Goal: Task Accomplishment & Management: Manage account settings

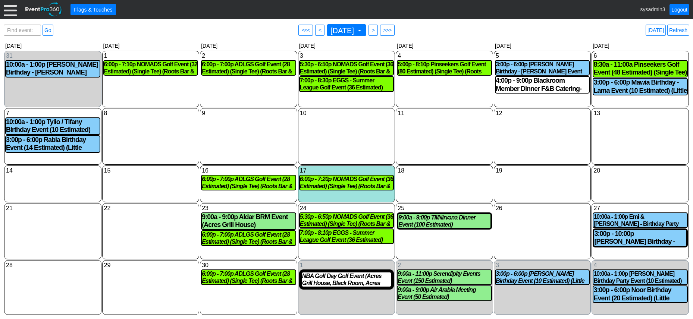
click at [10, 9] on div at bounding box center [10, 9] width 13 height 13
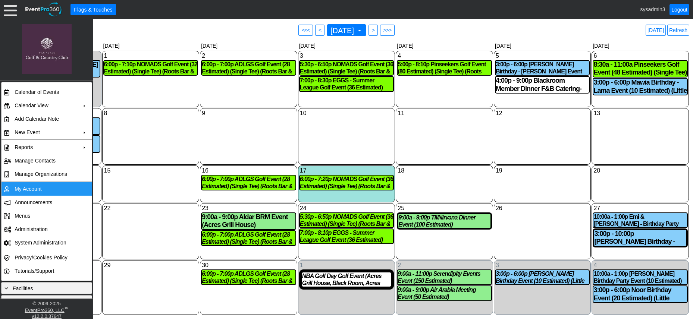
click at [26, 186] on td "My Account" at bounding box center [45, 189] width 67 height 13
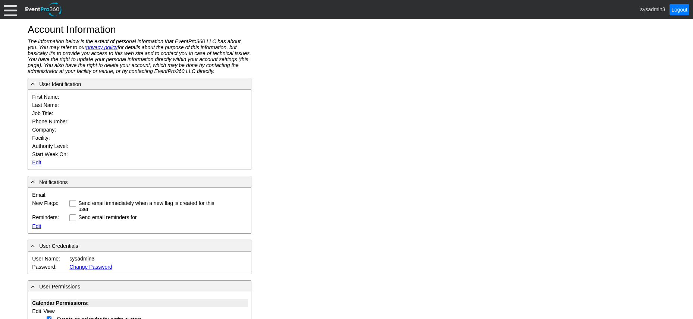
type input "System"
type input "Administrator"
type input "System Administrator"
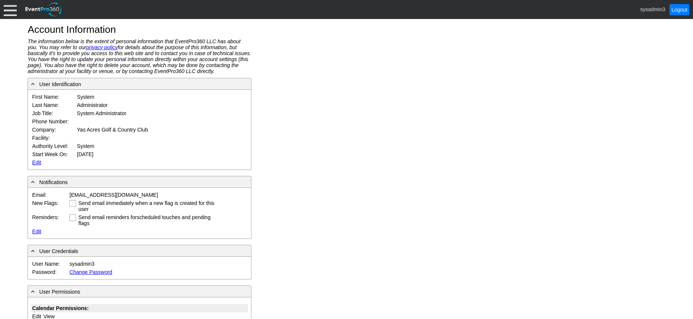
click at [37, 162] on link "Edit" at bounding box center [36, 163] width 9 height 6
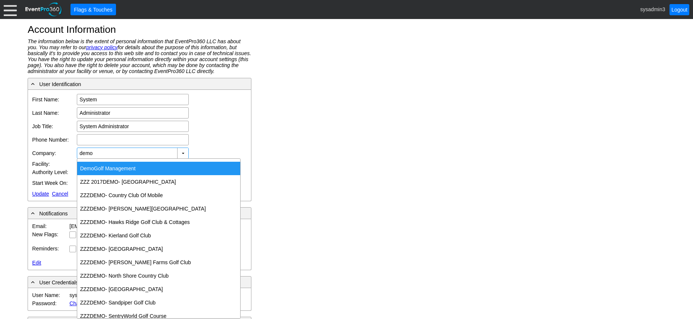
click at [105, 165] on div "Demo Golf Management" at bounding box center [158, 168] width 163 height 13
type input "Demo Golf Management"
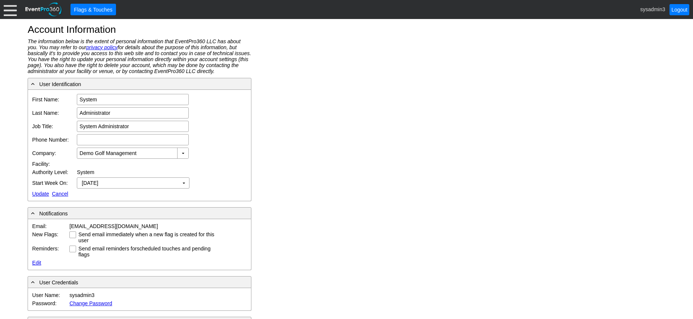
click at [41, 191] on link "Update" at bounding box center [40, 194] width 17 height 6
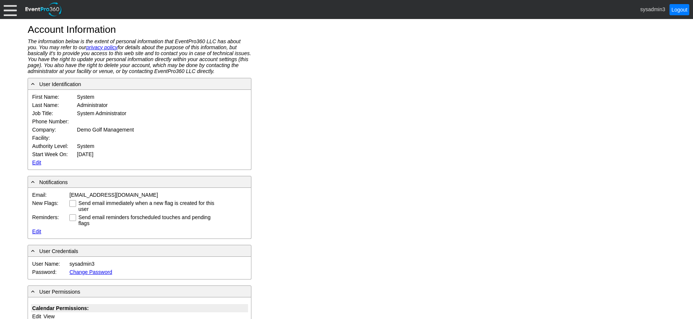
click at [7, 9] on div at bounding box center [10, 9] width 13 height 13
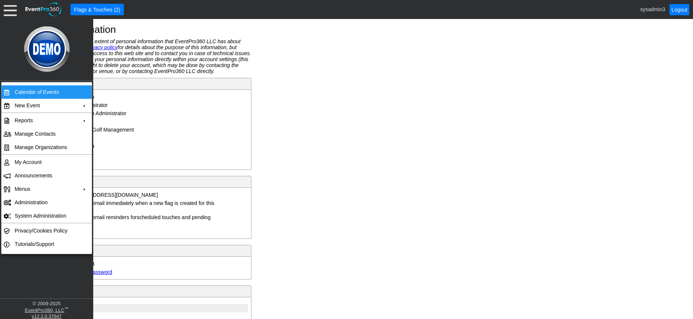
click at [40, 91] on td "Calendar of Events" at bounding box center [45, 91] width 67 height 13
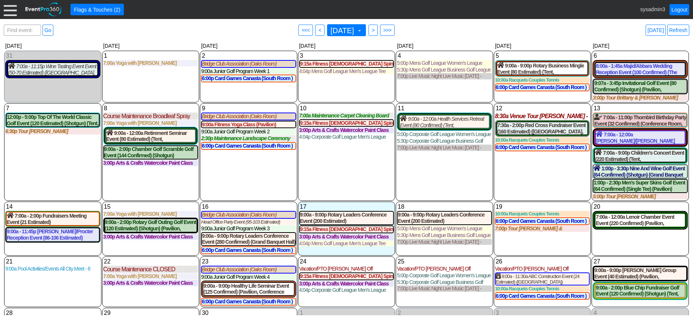
click at [9, 11] on div at bounding box center [10, 9] width 13 height 13
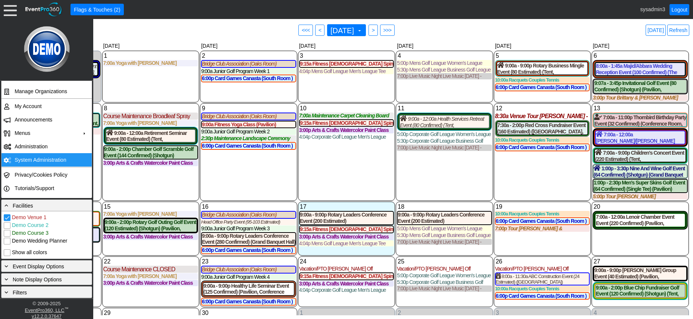
scroll to position [110, 0]
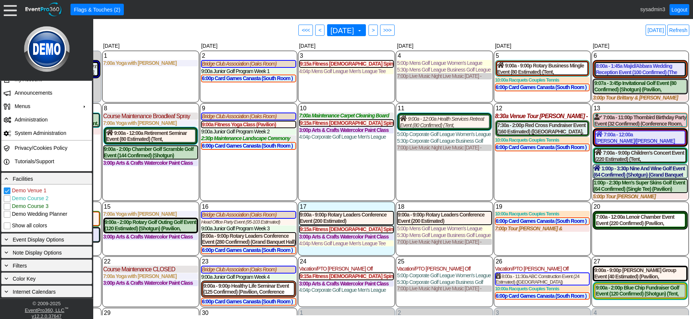
click at [7, 200] on input "Demo Course 2" at bounding box center [7, 199] width 7 height 7
checkbox input "true"
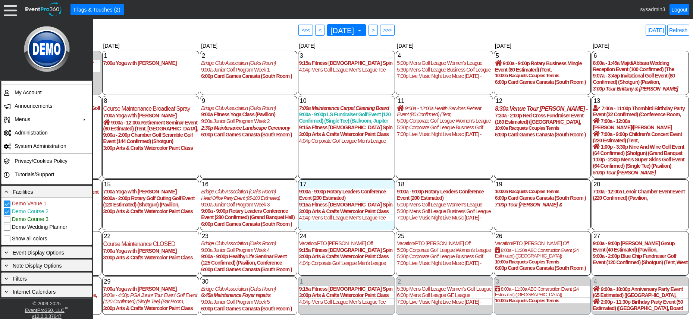
click at [6, 240] on input "Show all colors" at bounding box center [7, 239] width 7 height 7
checkbox input "true"
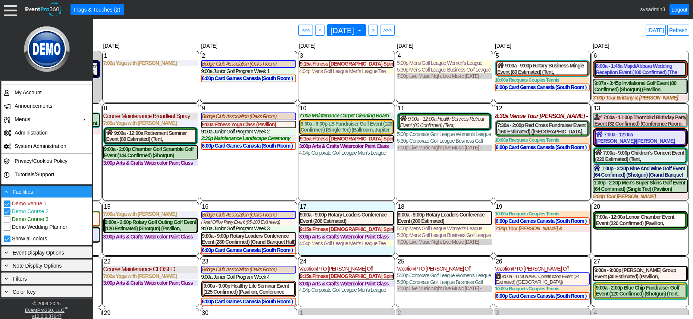
click at [43, 191] on div "- Facilities" at bounding box center [46, 192] width 87 height 8
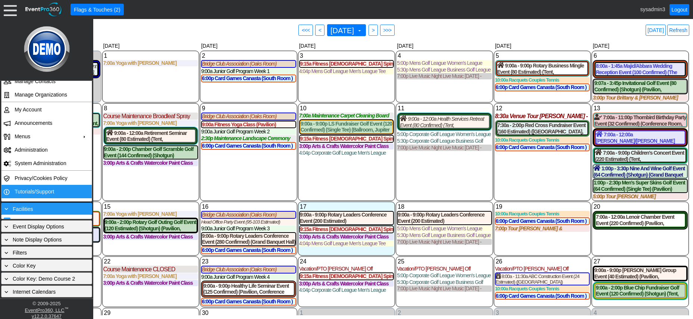
scroll to position [75, 0]
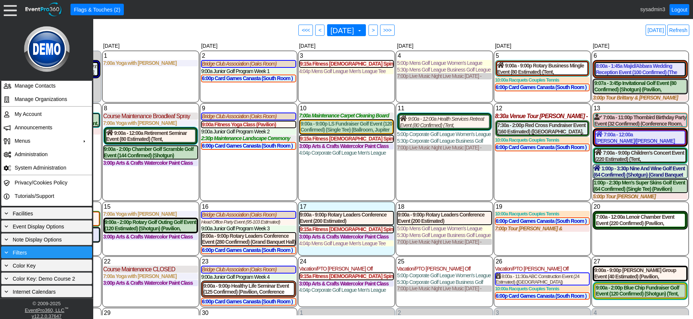
click at [45, 250] on div "+ Filters" at bounding box center [46, 253] width 87 height 8
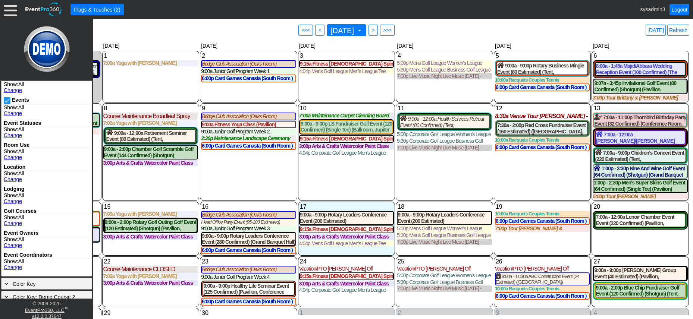
scroll to position [187, 0]
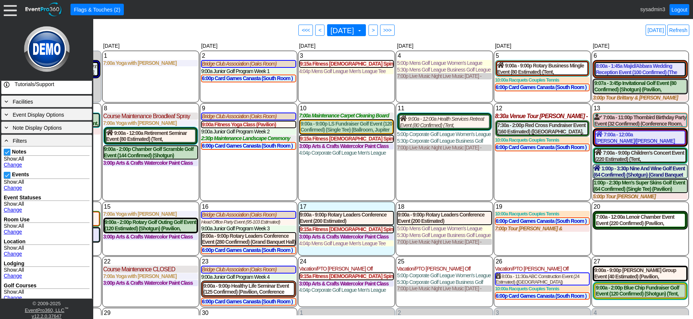
click at [15, 165] on link "Change" at bounding box center [13, 165] width 18 height 6
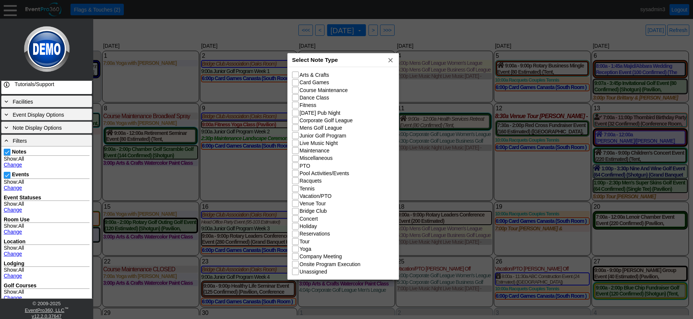
click at [353, 58] on div "Select Note Type x" at bounding box center [343, 60] width 111 height 14
click at [297, 93] on input "Course Maintenance" at bounding box center [296, 90] width 7 height 7
checkbox input "true"
click at [295, 132] on input "Junior Golf Program" at bounding box center [296, 135] width 7 height 7
checkbox input "true"
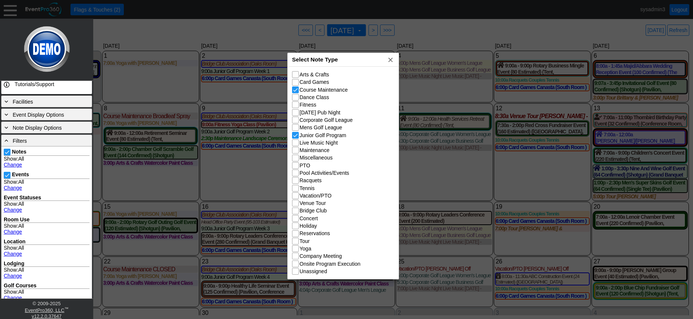
click at [300, 144] on input "Live Music Night" at bounding box center [296, 143] width 7 height 7
checkbox input "true"
click at [296, 151] on input "Maintenance" at bounding box center [296, 150] width 7 height 7
checkbox input "true"
click at [298, 160] on input "Miscellaneous" at bounding box center [296, 158] width 7 height 7
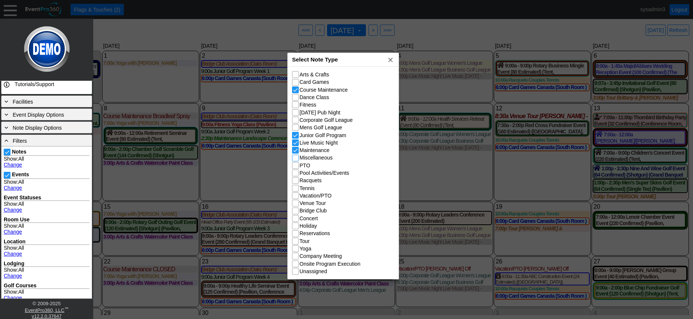
checkbox input "true"
click at [297, 166] on input "PTO" at bounding box center [296, 166] width 7 height 7
checkbox input "true"
click at [298, 173] on input "Pool Activities/Events" at bounding box center [296, 173] width 7 height 7
checkbox input "true"
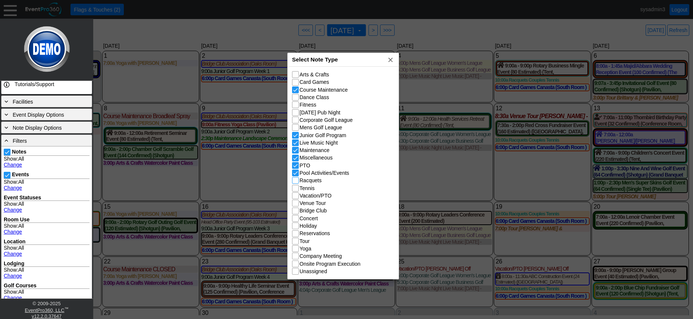
click at [298, 180] on input "Racquets" at bounding box center [296, 181] width 7 height 7
checkbox input "true"
click at [294, 197] on input "Vacation/PTO" at bounding box center [296, 196] width 7 height 7
checkbox input "true"
click at [294, 202] on input "Venue Tour" at bounding box center [296, 203] width 7 height 7
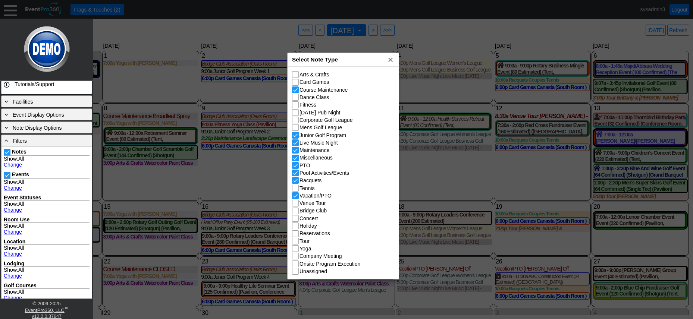
checkbox input "true"
click at [296, 249] on input "Yoga" at bounding box center [296, 249] width 7 height 7
checkbox input "true"
click at [297, 243] on input "Tour" at bounding box center [296, 241] width 7 height 7
checkbox input "true"
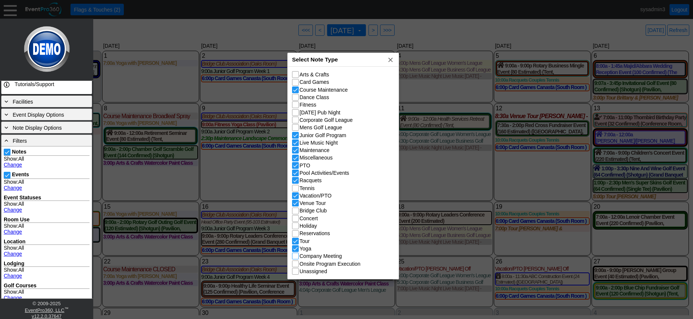
click at [296, 256] on input "Company Meeting" at bounding box center [296, 256] width 7 height 7
checkbox input "true"
click at [391, 60] on span "x" at bounding box center [390, 59] width 7 height 7
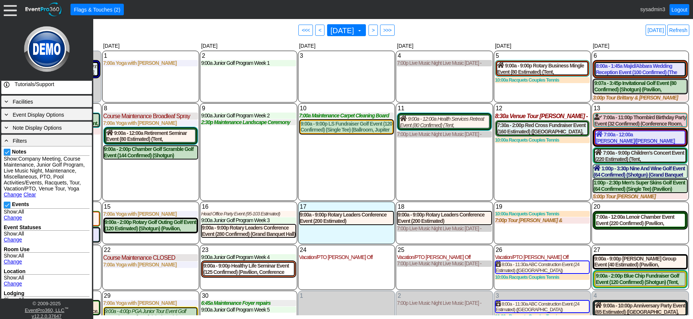
click at [13, 221] on link "Change" at bounding box center [13, 218] width 18 height 6
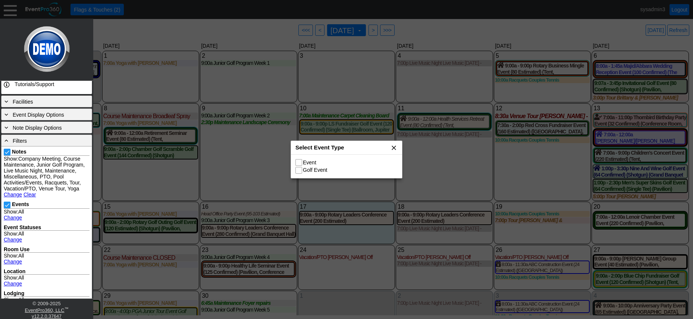
click at [391, 146] on span "x" at bounding box center [393, 147] width 7 height 7
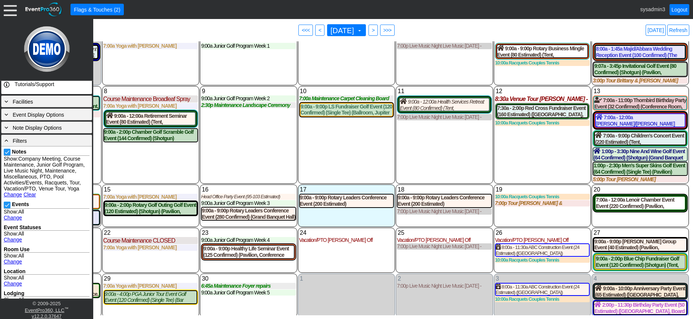
scroll to position [26, 0]
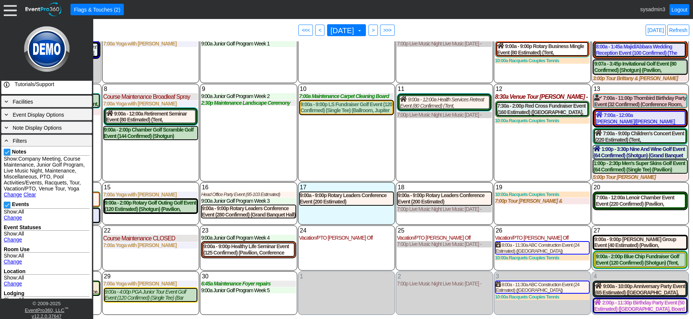
click at [407, 154] on div "11 Thursday 9:00a - 12:00a Health Services Retreat Event (80 Confirmed) (Tent, …" at bounding box center [444, 133] width 97 height 98
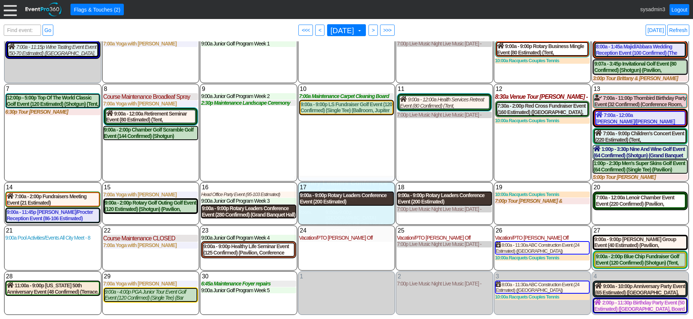
click at [230, 209] on div "9:00a - 9:00p Rotary Leaders Conference Event (280 Confirmed) (Grand Banquet Ha…" at bounding box center [249, 212] width 94 height 13
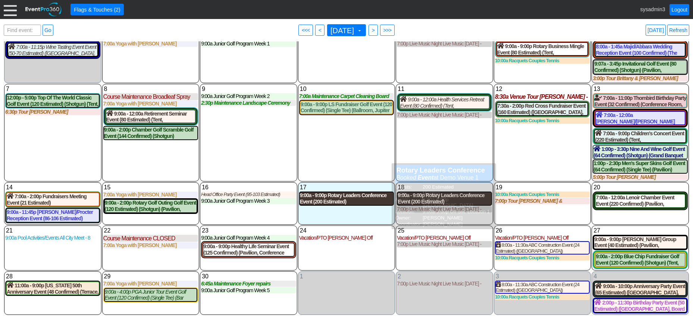
click at [334, 196] on div "9:00a - 9:00p Rotary Leaders Conference Event (200 Estimated) (Grand Banquet Ha…" at bounding box center [347, 199] width 94 height 13
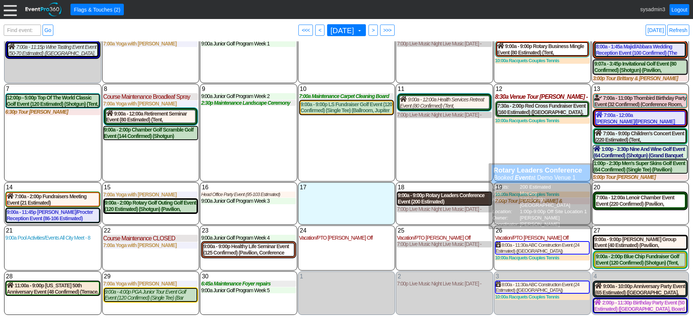
click at [432, 195] on div "9:00a - 9:00p Rotary Leaders Conference Event (200 Estimated) (Grand Banquet Ha…" at bounding box center [445, 199] width 94 height 13
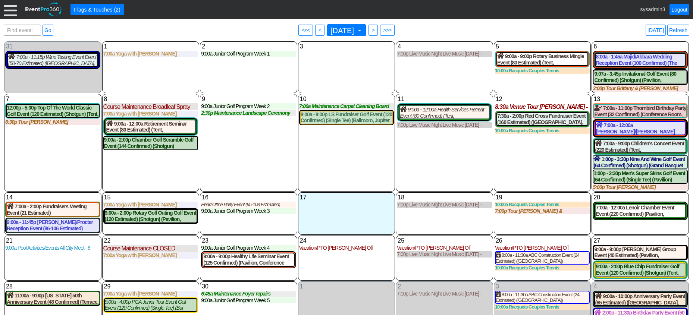
scroll to position [0, 0]
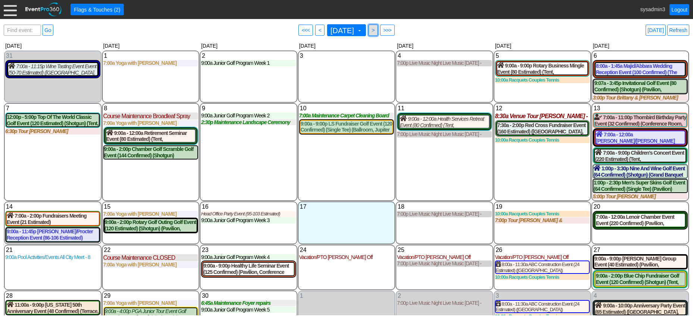
click at [376, 30] on span ">" at bounding box center [374, 29] width 6 height 7
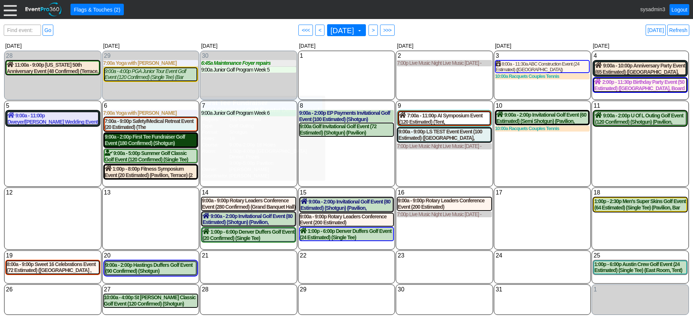
click at [163, 137] on div "9:00a - 2:00p First Tee Fundraiser Golf Event (180 Confirmed) (Shotgun) (Grand …" at bounding box center [151, 140] width 92 height 13
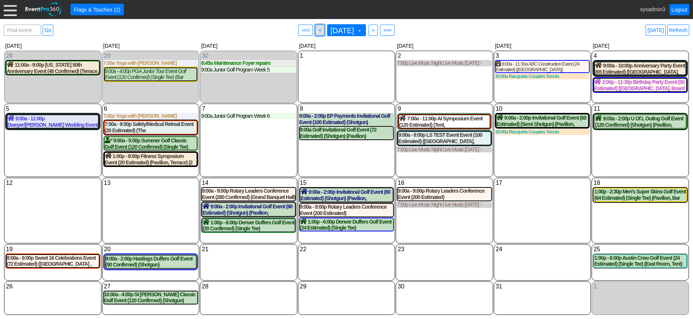
click at [317, 31] on span "<" at bounding box center [320, 29] width 6 height 7
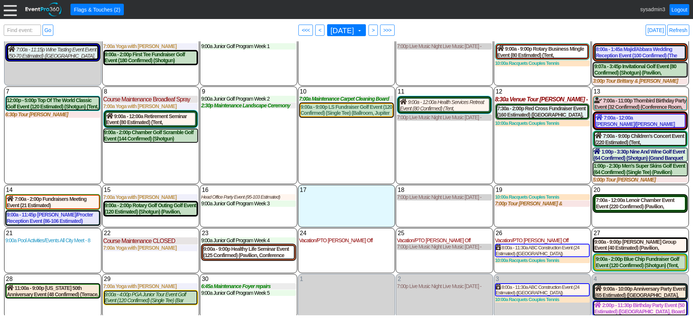
scroll to position [26, 0]
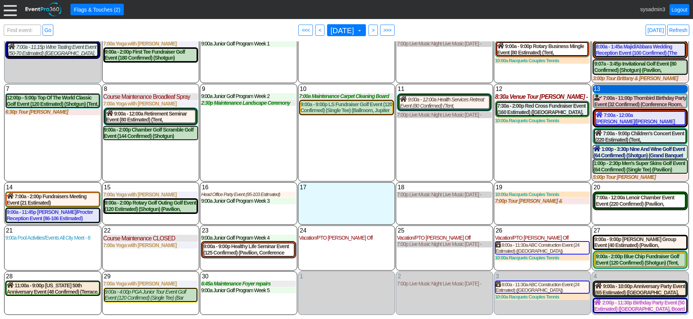
click at [618, 85] on div "13 Saturday" at bounding box center [640, 89] width 95 height 8
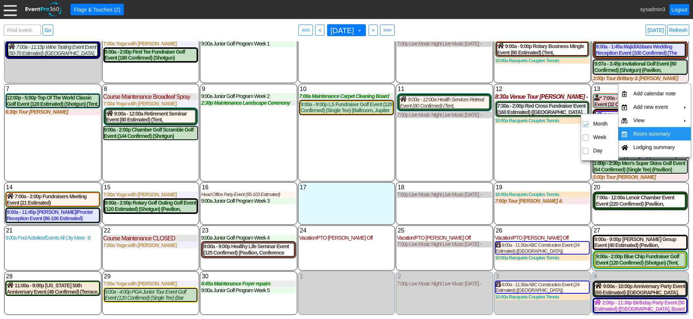
click at [638, 131] on td "Room summary" at bounding box center [655, 133] width 49 height 13
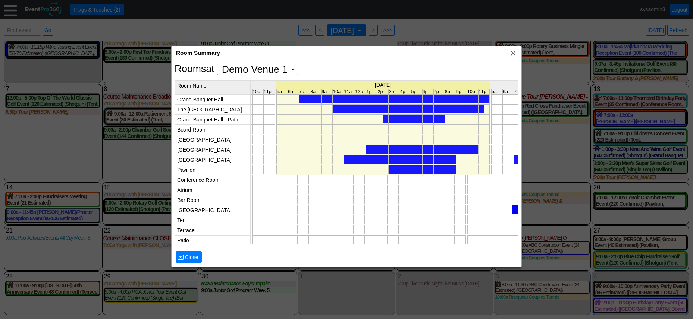
scroll to position [0, 0]
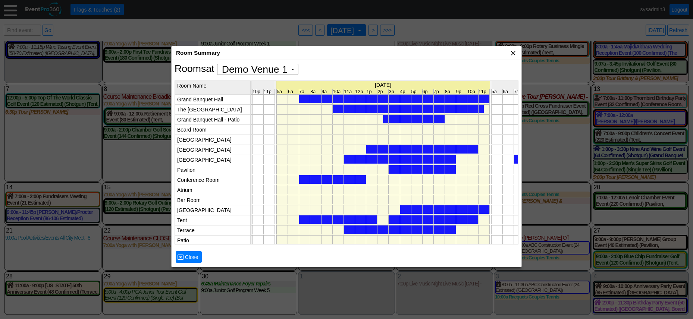
click at [513, 52] on span "x" at bounding box center [513, 52] width 7 height 7
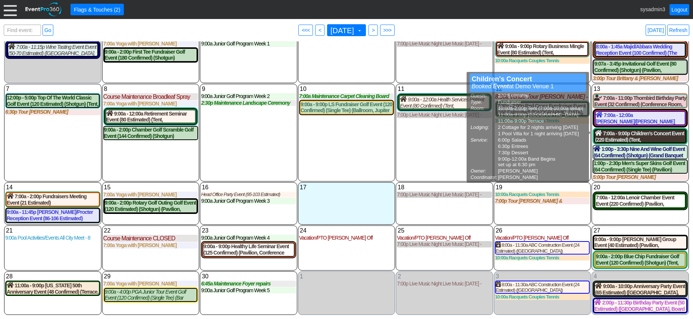
click at [621, 131] on div "7:00a - 9:00p Children's Concert Event (220 Estimated) (Tent, West Room, Terrac…" at bounding box center [640, 136] width 91 height 13
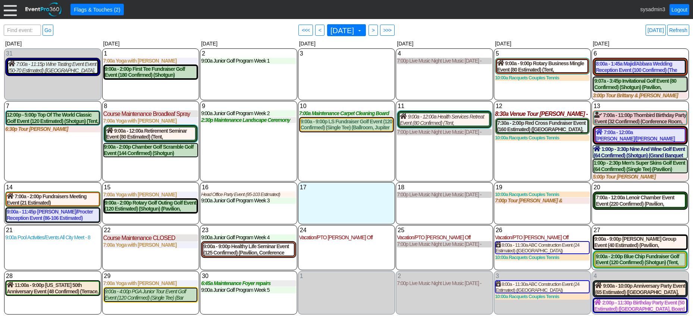
scroll to position [9, 0]
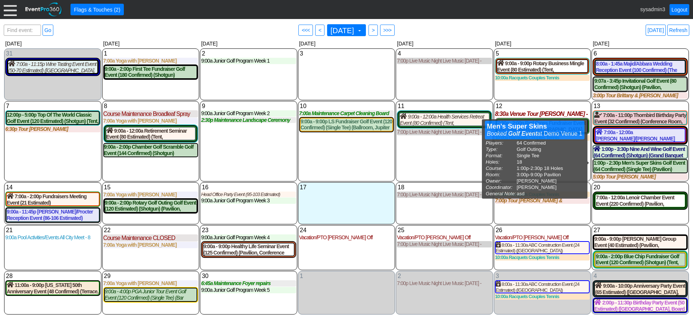
click at [451, 159] on div "11 Thursday 9:00a - 12:00a Health Services Retreat Event (80 Confirmed) (Tent, …" at bounding box center [444, 141] width 97 height 81
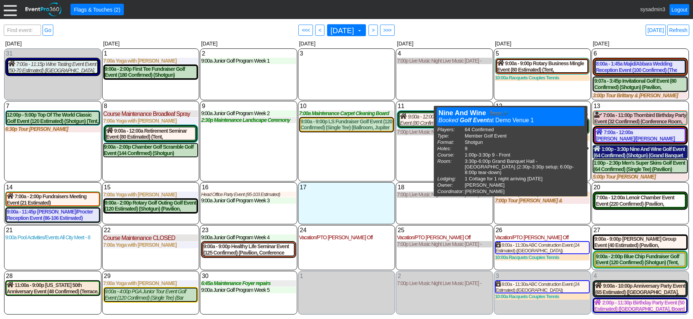
click at [639, 149] on div "1:00p - 3:30p Nine And Wine Golf Event (64 Confirmed) (Shotgun) (Grand Banquet …" at bounding box center [641, 152] width 94 height 13
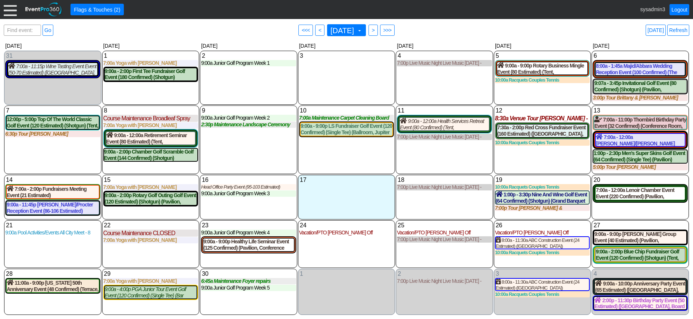
scroll to position [0, 0]
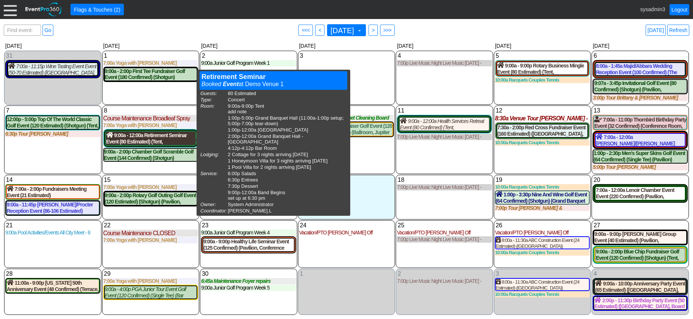
click at [168, 139] on div "9:00a - 12:00a Retirement Seminar Event (80 Estimated) (Tent, Grand Banquet Hal…" at bounding box center [150, 138] width 89 height 13
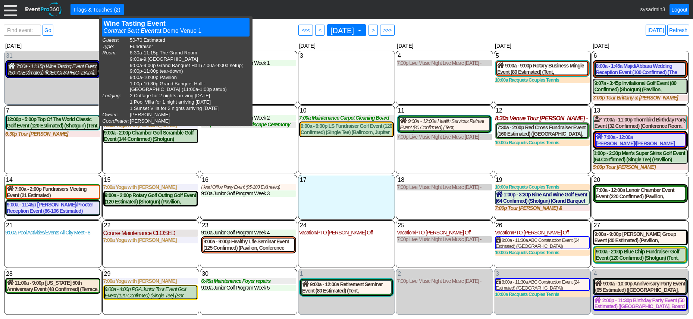
click at [49, 68] on div "7:00a - 11:15p Wine Tasting Event Event (50-70 Estimated) (The Grand Room, Oaks…" at bounding box center [52, 69] width 89 height 13
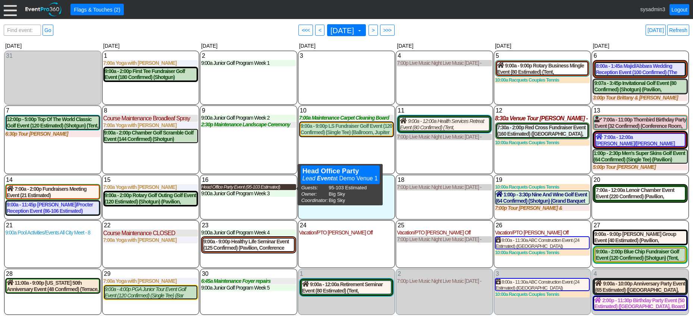
click at [251, 190] on div "Head Office Party Event (95-103 Estimated)" at bounding box center [248, 187] width 95 height 6
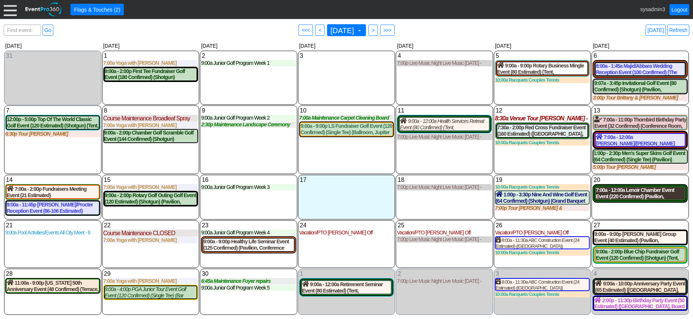
click at [630, 194] on div "7:00a - 12:00a Lenoir Chamber Event Event (220 Confirmed) (Pavilion, West Room,…" at bounding box center [640, 193] width 89 height 13
click at [684, 31] on link "Refresh" at bounding box center [679, 30] width 22 height 11
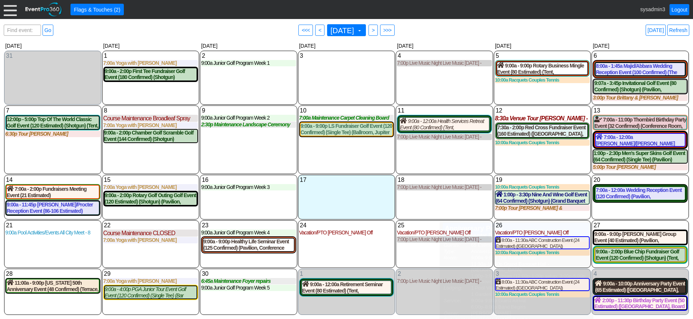
click at [632, 287] on div "9:00a - 10:00p Anniversary Party Event (65 Estimated) (The Grand Room, Grand Ba…" at bounding box center [640, 287] width 91 height 13
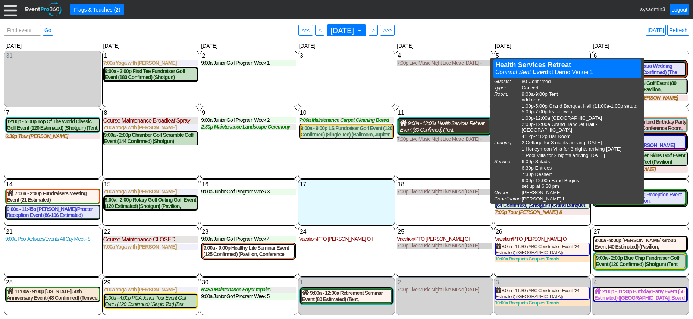
click at [439, 127] on div "9:00a - 12:00a Health Services Retreat Event (80 Confirmed) (Tent, Grand Banque…" at bounding box center [444, 126] width 89 height 13
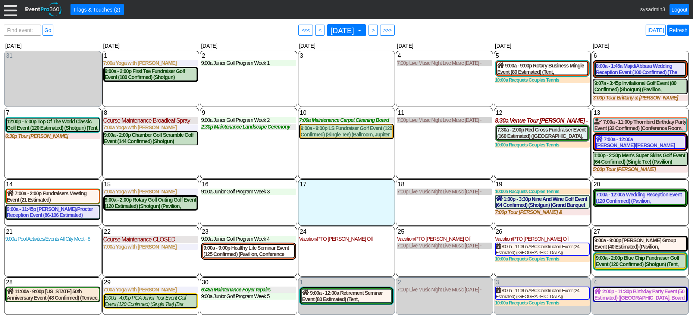
click at [676, 29] on link "Refresh" at bounding box center [679, 30] width 22 height 11
click at [683, 10] on link "Logout" at bounding box center [680, 9] width 20 height 11
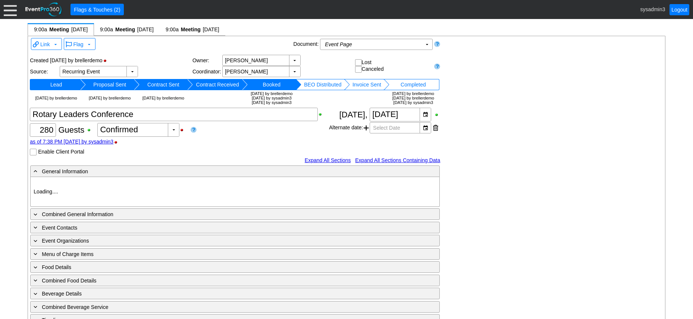
type input "Demo Venue 1"
type input "Meeting"
type input "91266"
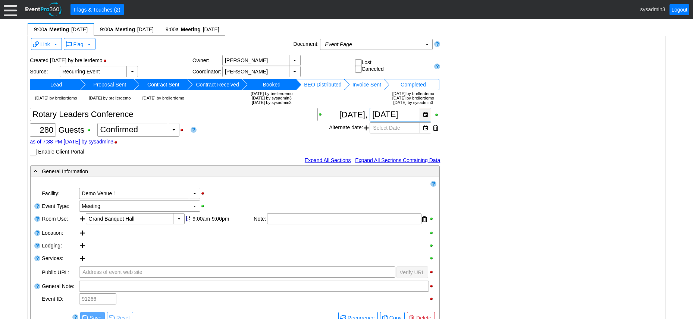
click at [424, 113] on div "▼" at bounding box center [425, 114] width 11 height 13
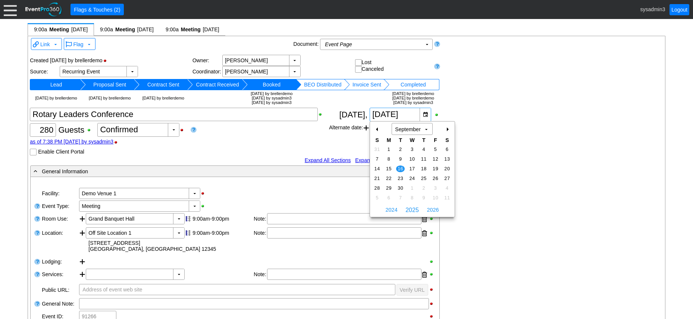
click at [450, 127] on div "+" at bounding box center [448, 129] width 12 height 13
click at [399, 167] on span "14" at bounding box center [400, 169] width 9 height 7
type input "10/14/2025"
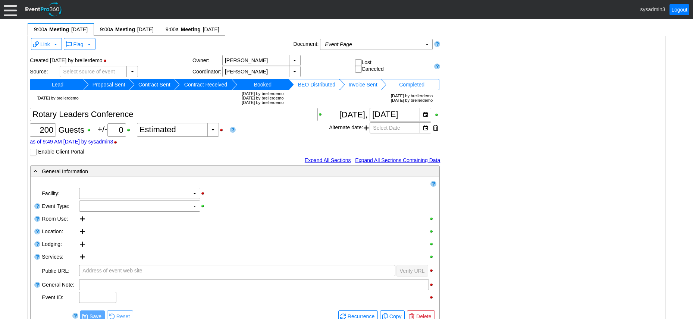
type input "Demo Venue 1"
type input "Meeting"
type input "205597"
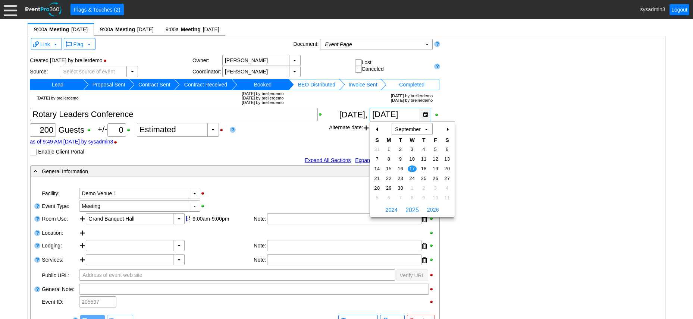
click at [425, 115] on div "▼" at bounding box center [425, 114] width 11 height 13
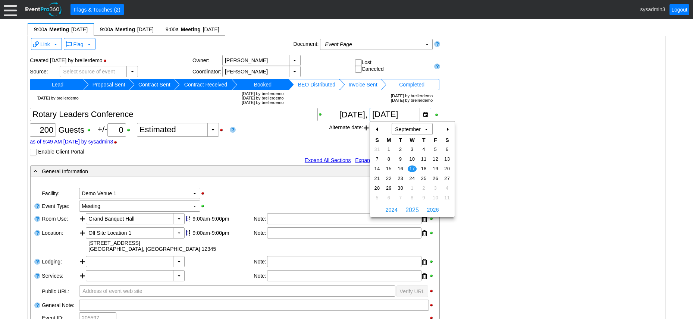
click at [448, 130] on div "+" at bounding box center [448, 129] width 12 height 13
click at [412, 166] on span "15" at bounding box center [412, 169] width 9 height 7
type input "10/15/2025"
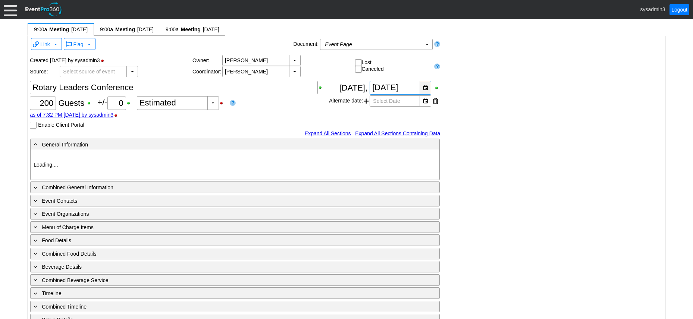
type input "Demo Venue 1"
type input "Meeting"
type input "1210269"
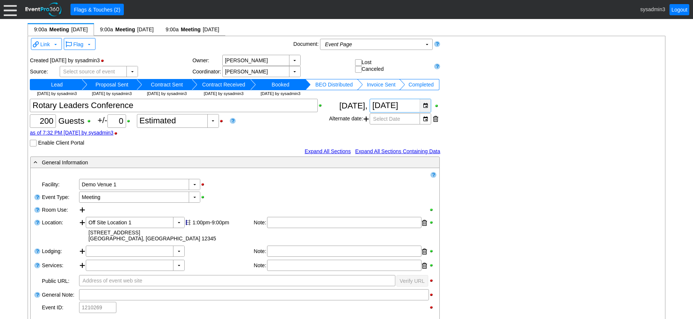
click at [425, 85] on td "Completed" at bounding box center [421, 84] width 32 height 11
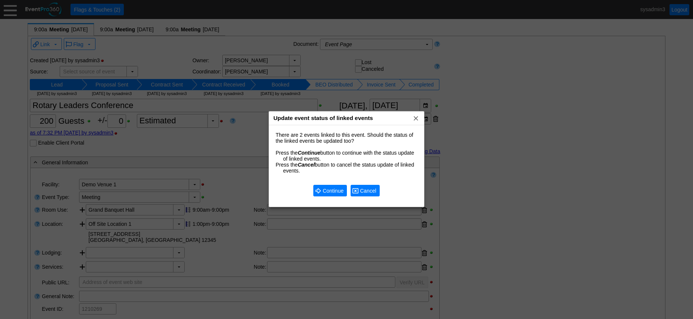
click at [369, 192] on span "Cancel" at bounding box center [368, 190] width 19 height 7
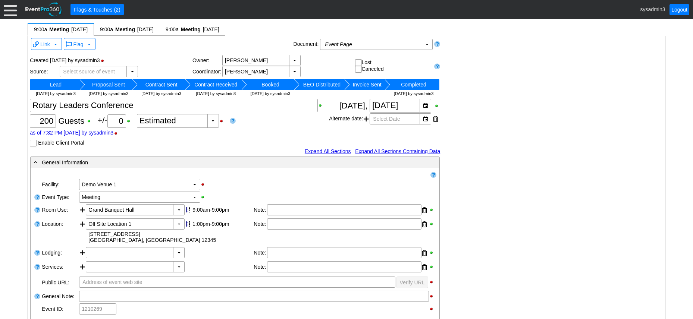
click at [272, 83] on td "Booked" at bounding box center [270, 84] width 47 height 11
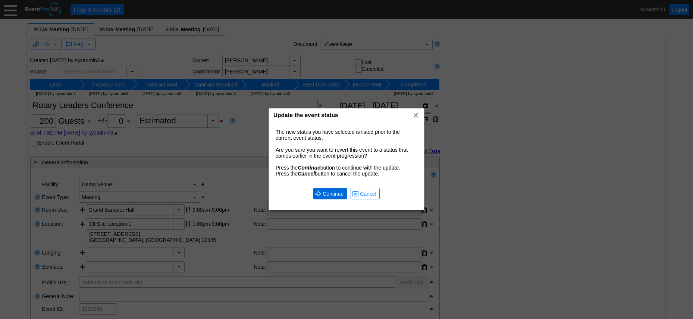
click at [328, 194] on span "Continue" at bounding box center [333, 193] width 24 height 7
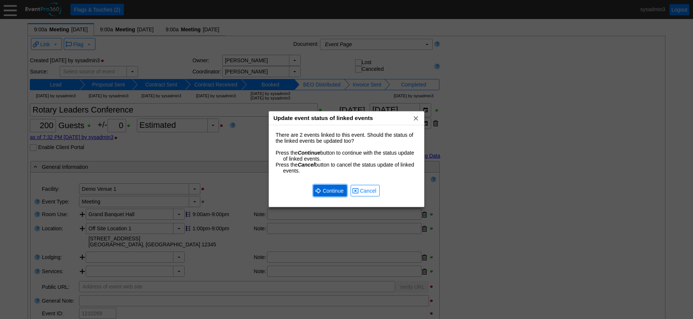
click at [341, 190] on span "Continue" at bounding box center [333, 190] width 24 height 7
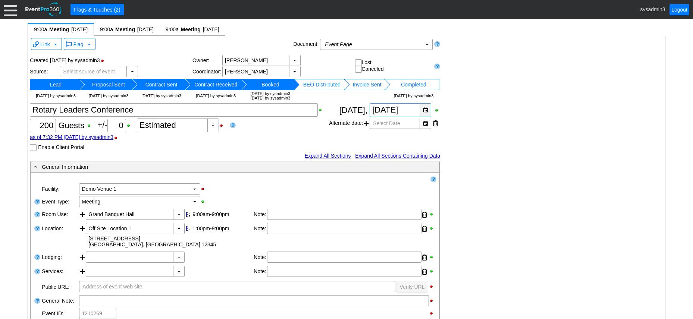
click at [427, 112] on div "▼" at bounding box center [425, 110] width 11 height 13
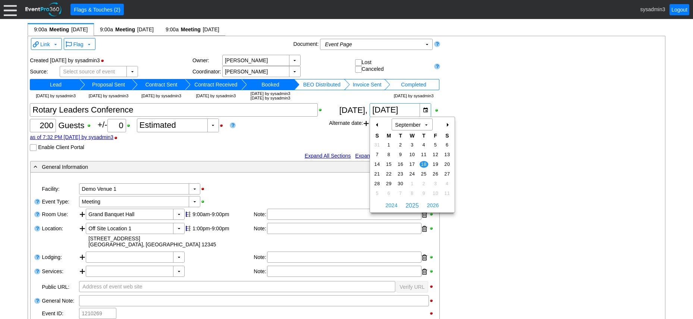
click at [449, 125] on div "+" at bounding box center [448, 125] width 12 height 13
click at [424, 162] on span "16" at bounding box center [424, 164] width 9 height 7
type input "10/16/2025"
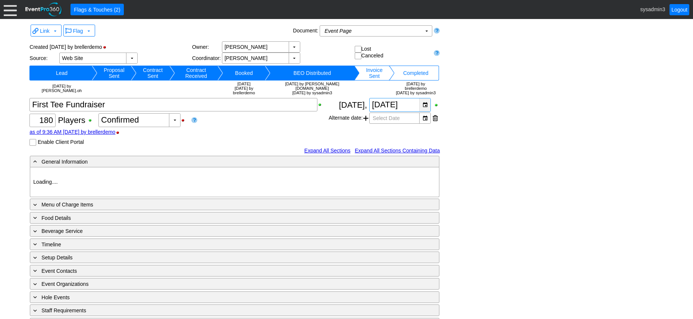
click at [425, 99] on div "▼" at bounding box center [425, 105] width 11 height 13
type input "Demo Venue 1"
type input "Golf Outing"
type input "Scramble"
type input "Shotgun"
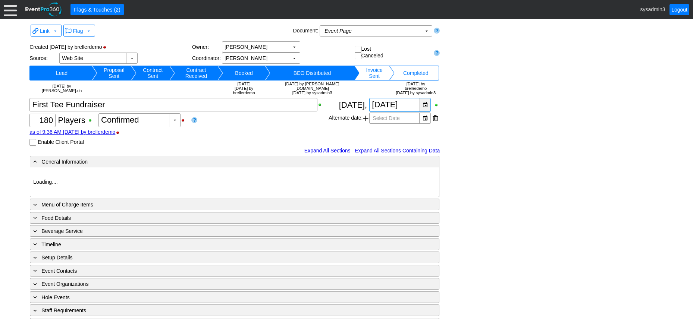
type input "White"
type input "Red"
type input "20570"
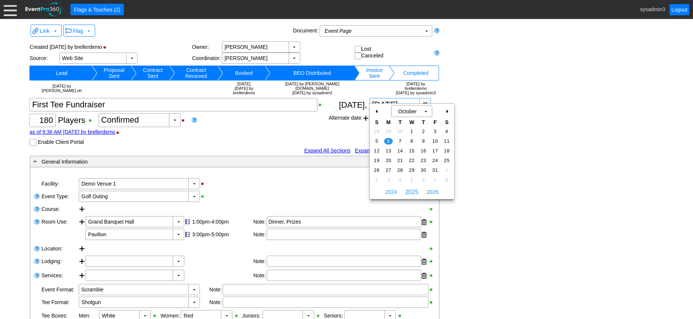
click at [375, 112] on div "-" at bounding box center [377, 111] width 12 height 13
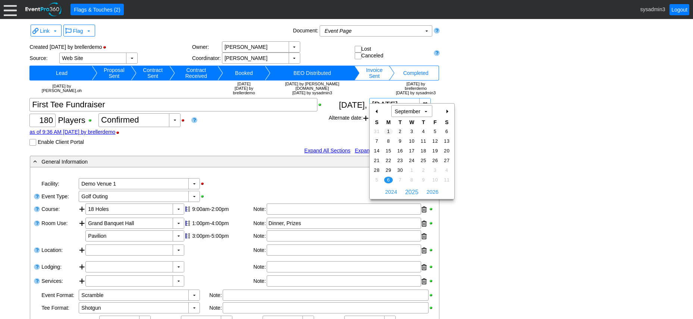
click at [387, 129] on span "1" at bounding box center [388, 131] width 9 height 7
type input "[DATE]"
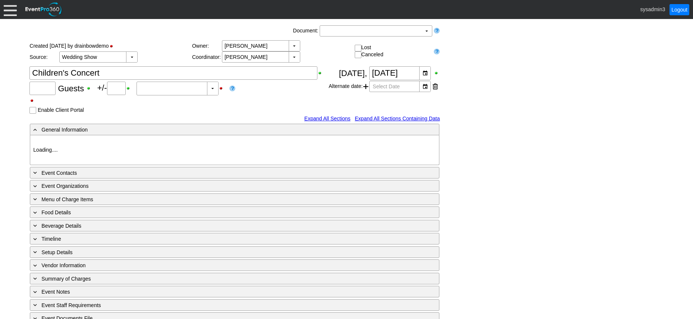
type input "220"
type input "0"
type input "Estimated"
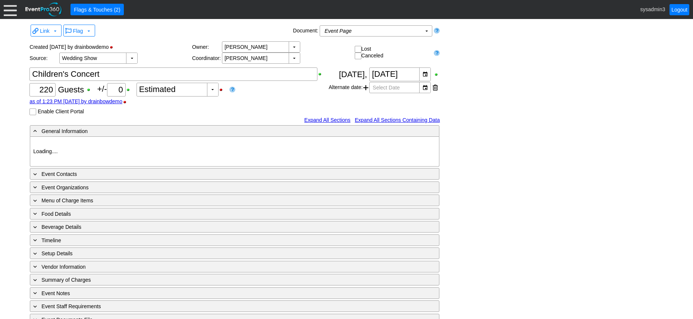
type input "Demo Venue 1"
type input "Fundraiser"
type input "601772"
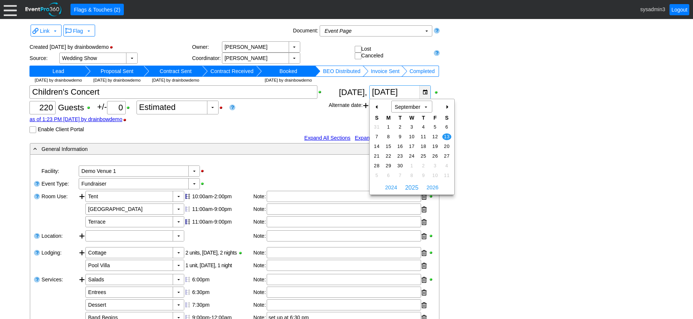
click at [424, 91] on div "▼" at bounding box center [425, 92] width 11 height 13
click at [445, 106] on div "+" at bounding box center [447, 107] width 12 height 13
click at [446, 135] on span "11" at bounding box center [447, 137] width 9 height 7
type input "10/11/2025"
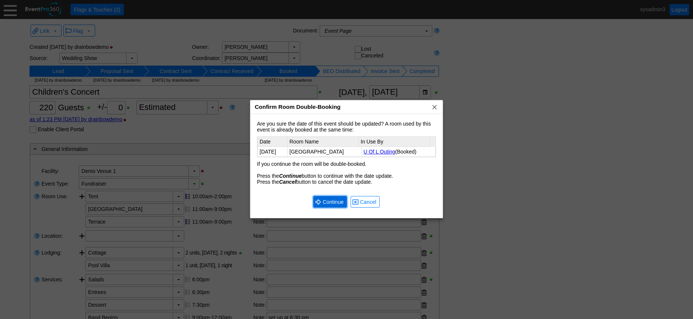
click at [332, 202] on span "Continue" at bounding box center [333, 202] width 24 height 7
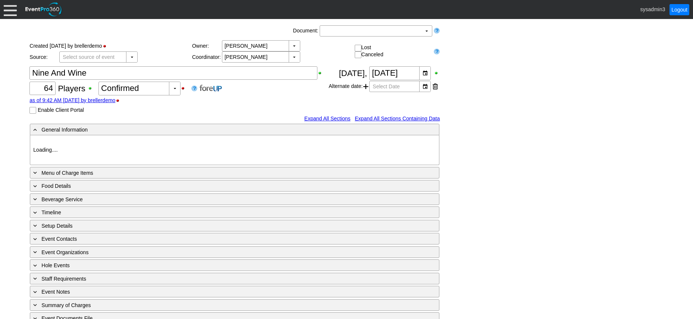
type input "Demo Venue 1"
type input "Member Golf Event"
type input "Scramble + 2-putt"
type input "Shotgun"
type input "Red"
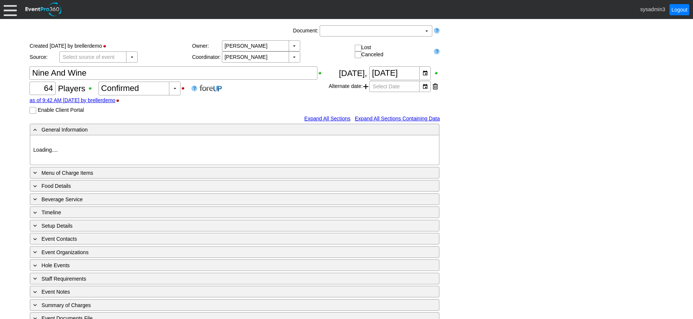
type input "8447"
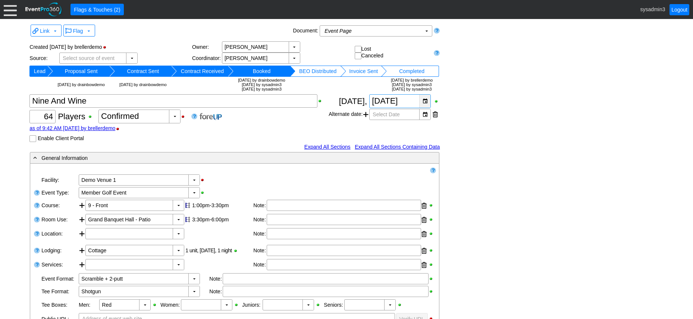
click at [424, 98] on div "▼" at bounding box center [425, 101] width 11 height 13
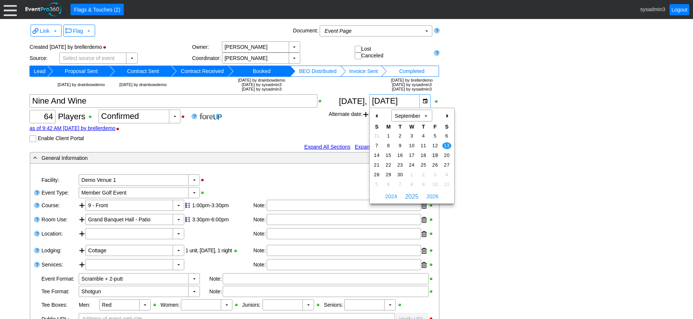
click at [436, 154] on span "19" at bounding box center [435, 155] width 9 height 7
type input "[DATE]"
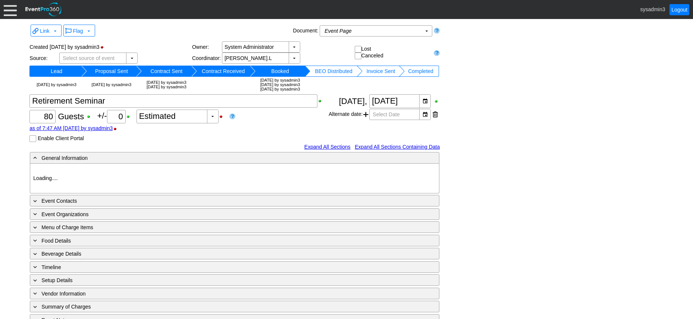
type input "Demo Venue 1"
type input "Concert"
type input "786621"
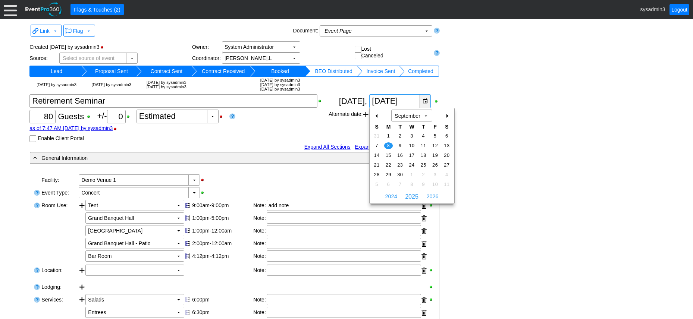
click at [427, 99] on div "▼" at bounding box center [425, 101] width 11 height 13
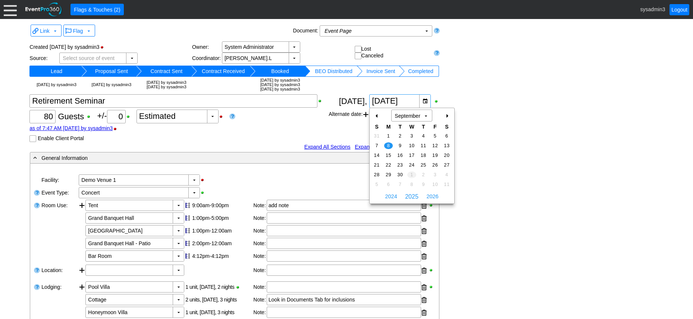
click at [411, 173] on span "1" at bounding box center [412, 175] width 9 height 7
type input "10/1/2025"
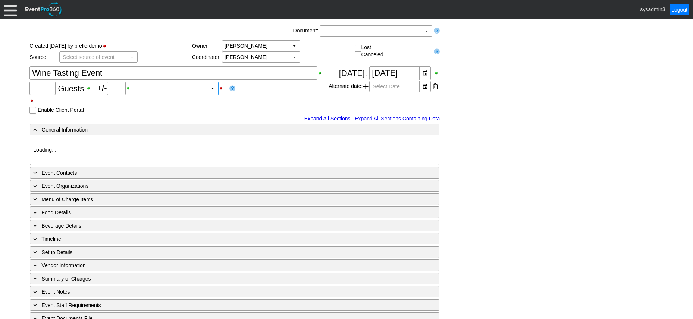
type input "60"
type input "10"
type input "Estimated"
type input "Demo Venue 1"
type input "Fundraiser"
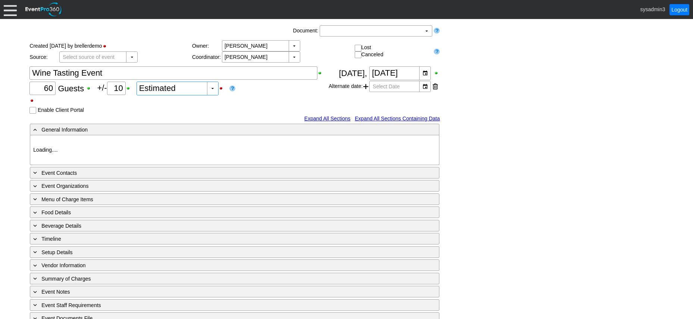
type input "393968"
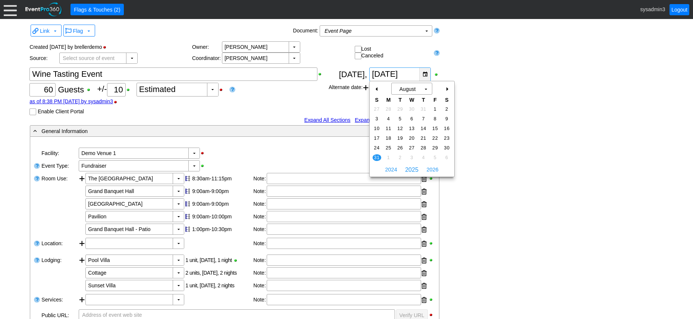
click at [428, 77] on div "▼" at bounding box center [425, 74] width 11 height 13
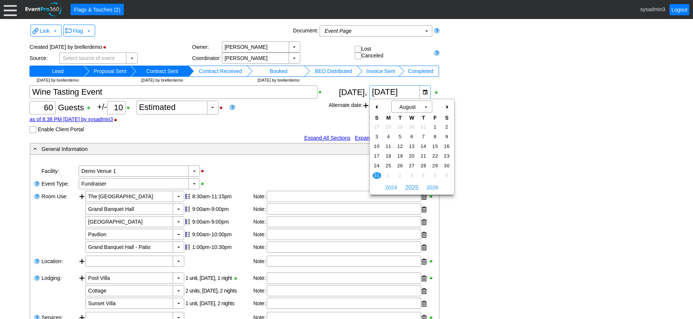
click at [448, 105] on div "+" at bounding box center [447, 107] width 12 height 13
click at [447, 106] on div "+" at bounding box center [447, 107] width 12 height 13
click at [376, 144] on span "12" at bounding box center [377, 146] width 9 height 7
type input "10/12/2025"
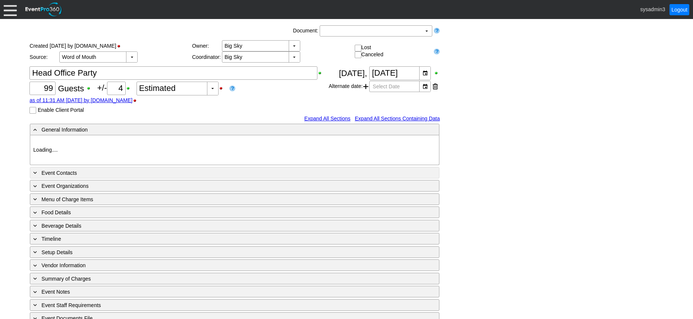
type input "Demo Venue 1"
type input "1213977"
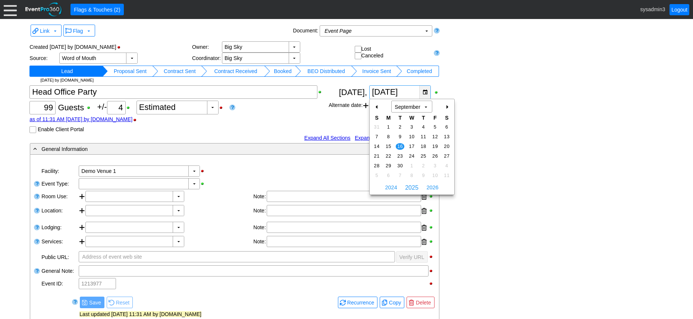
click at [426, 93] on div "▼" at bounding box center [425, 92] width 11 height 13
click at [375, 107] on div "-" at bounding box center [377, 107] width 12 height 13
click at [398, 144] on span "12" at bounding box center [400, 146] width 9 height 7
type input "[DATE]"
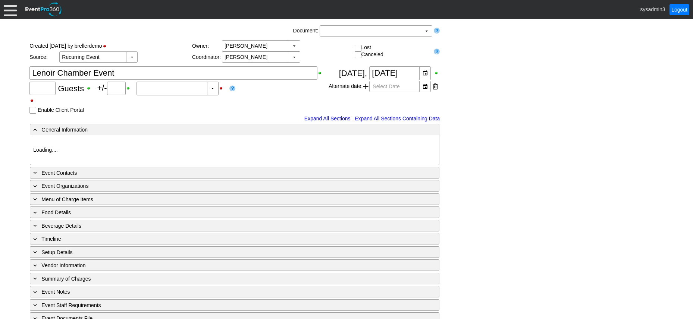
type input "220"
type input "Confirmed"
type input "Demo Venue 1"
type input "Convention"
type input "https://eventpro360.com/"
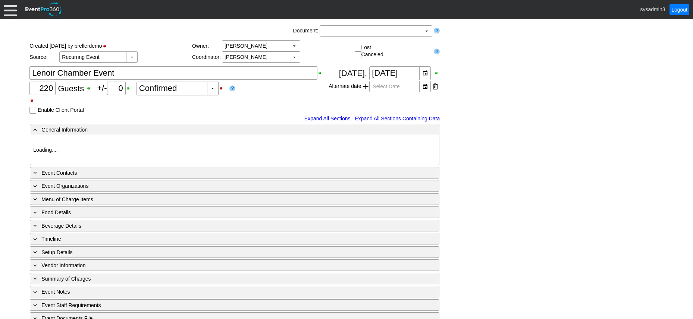
type input "675609"
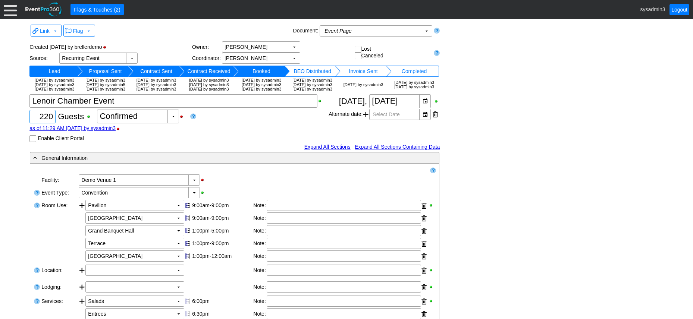
click at [45, 123] on input "220" at bounding box center [42, 116] width 21 height 13
type input "120"
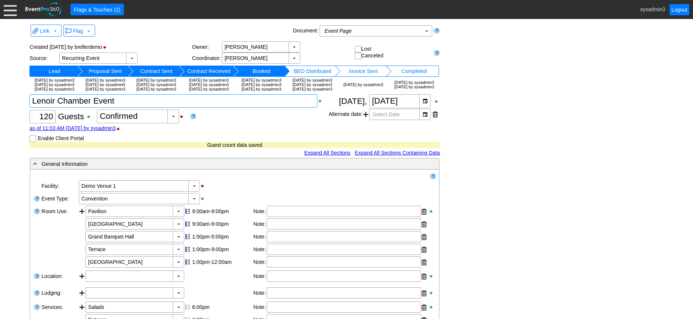
drag, startPoint x: 121, startPoint y: 114, endPoint x: 24, endPoint y: 112, distance: 96.7
click at [24, 112] on div "Link ▼ Flag ▼ Document: Event Page Χ ▼ ● Print or PDF E-Sign ▼ Insert ▼ Save ▼ …" at bounding box center [346, 169] width 693 height 300
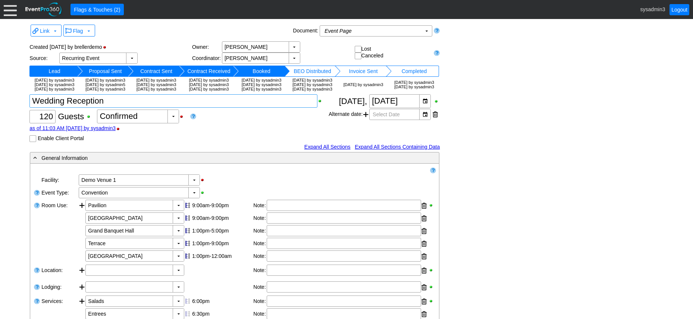
type textarea "Wedding Reception"
click at [225, 131] on div "as of 11:03 AM on Wednesday, 9/17/2025 by sysadmin3" at bounding box center [178, 128] width 299 height 6
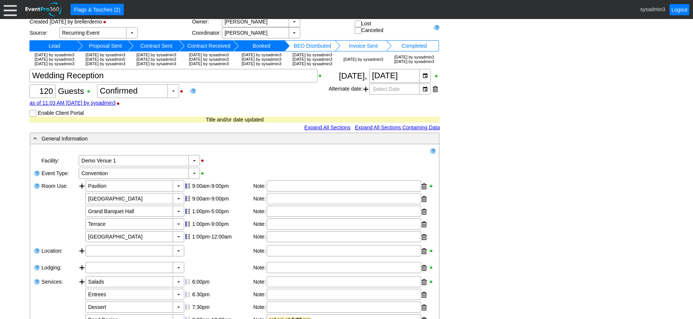
scroll to position [75, 0]
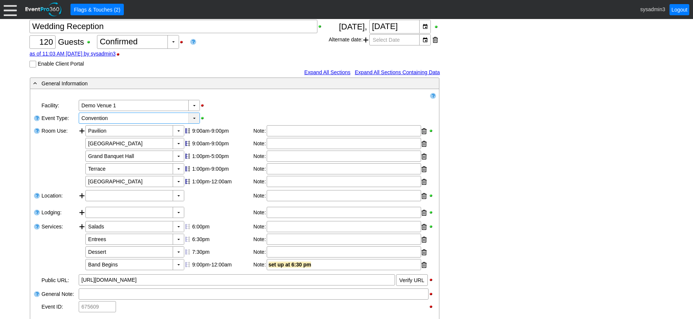
click at [195, 124] on div "▼" at bounding box center [193, 118] width 11 height 10
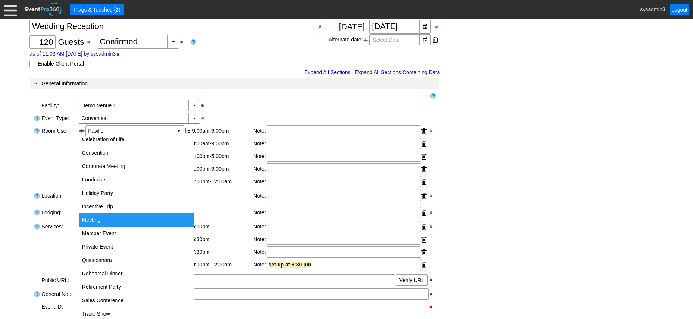
scroll to position [94, 0]
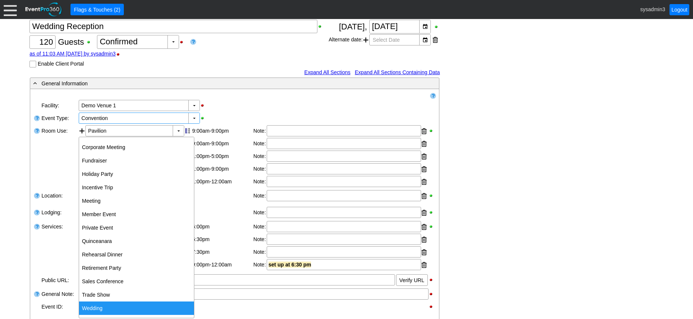
click at [108, 308] on div "Wedding" at bounding box center [136, 308] width 115 height 13
type input "Wedding"
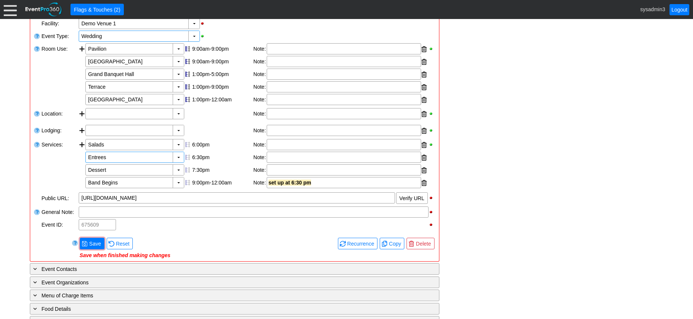
scroll to position [187, 0]
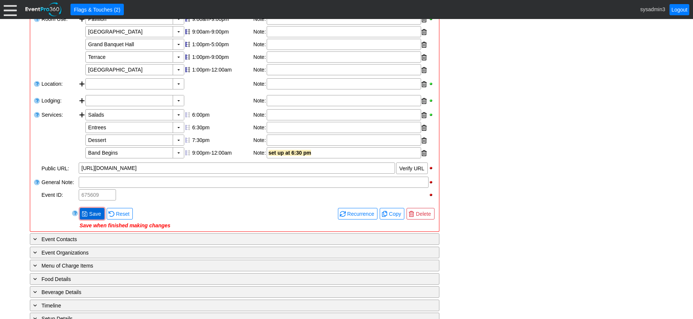
click at [96, 218] on span "Save" at bounding box center [95, 214] width 15 height 7
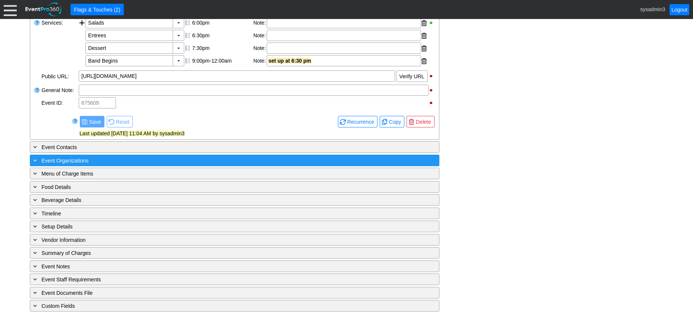
scroll to position [292, 0]
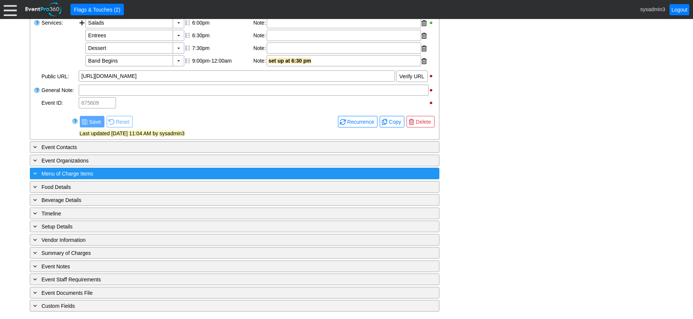
click at [148, 173] on div "+ Menu of Charge Items" at bounding box center [219, 173] width 375 height 9
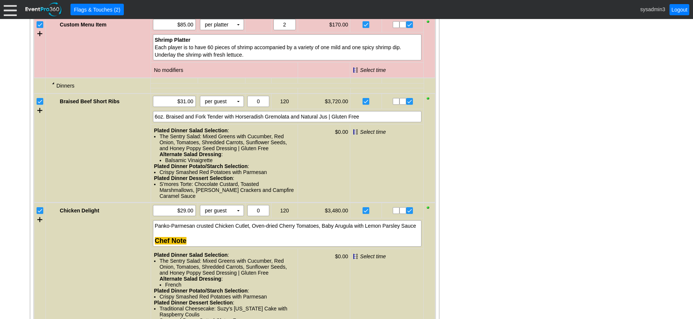
scroll to position [591, 0]
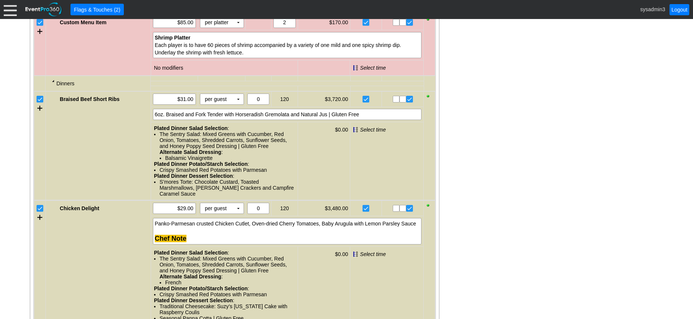
click at [42, 213] on input "checkbox" at bounding box center [40, 209] width 7 height 7
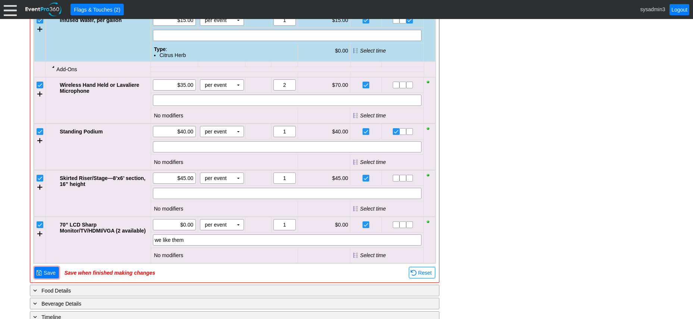
scroll to position [1001, 0]
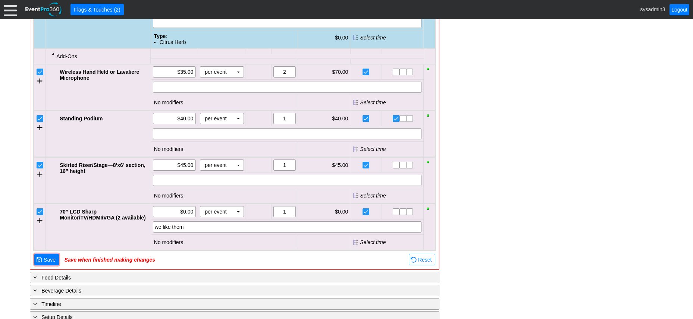
click at [41, 216] on input "checkbox" at bounding box center [40, 212] width 7 height 7
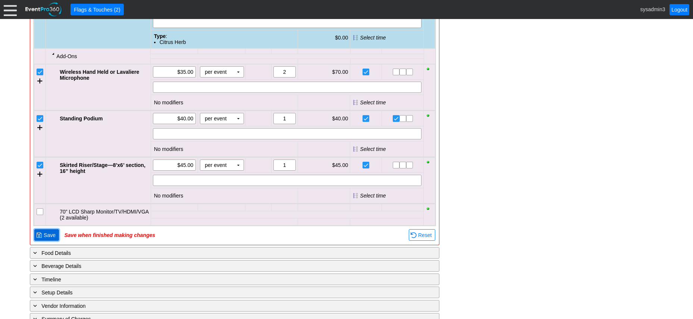
click at [53, 239] on span "Save" at bounding box center [49, 235] width 15 height 7
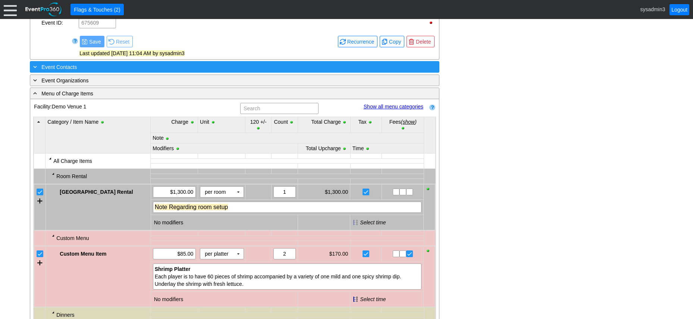
scroll to position [359, 0]
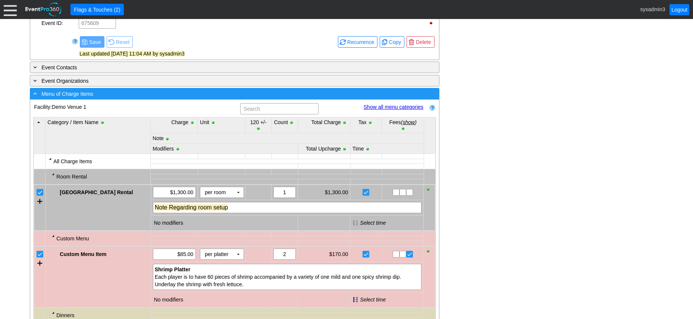
click at [197, 98] on div "- Menu of Charge Items" at bounding box center [219, 94] width 375 height 9
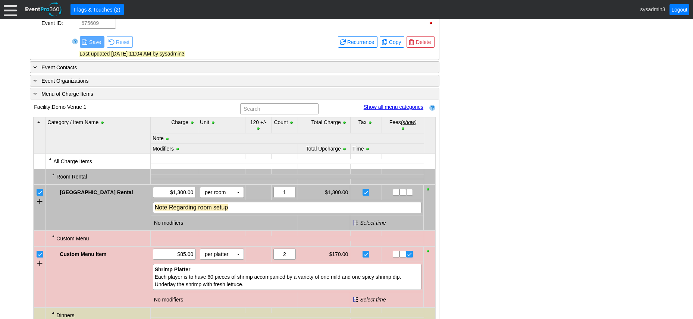
scroll to position [292, 0]
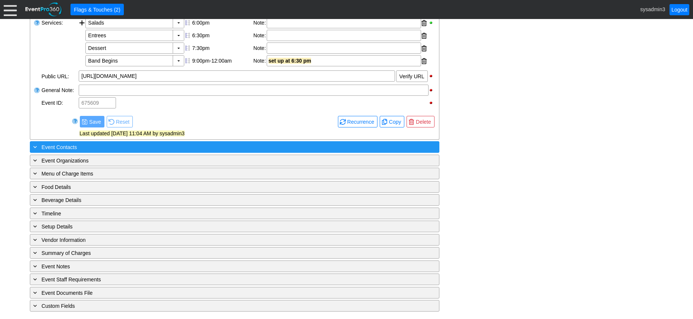
click at [138, 144] on div "+ Event Contacts" at bounding box center [219, 147] width 375 height 9
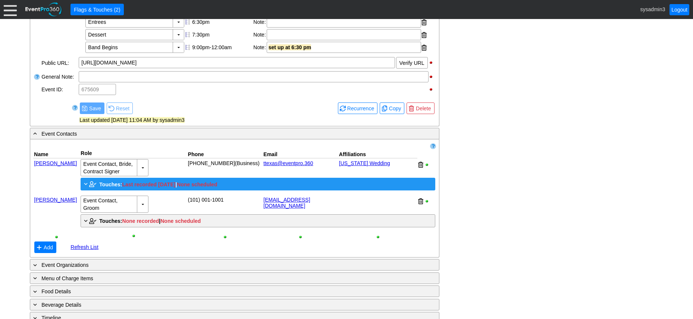
click at [110, 188] on span "Touches:" at bounding box center [110, 185] width 23 height 6
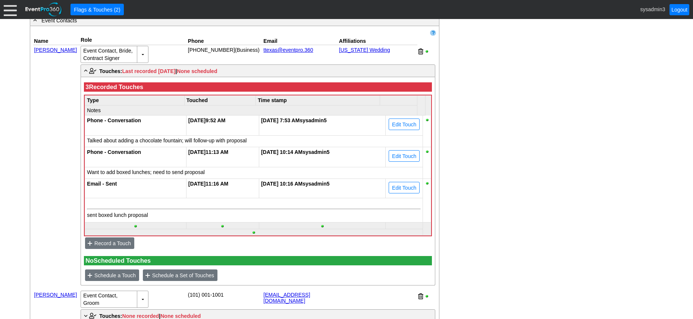
scroll to position [330, 0]
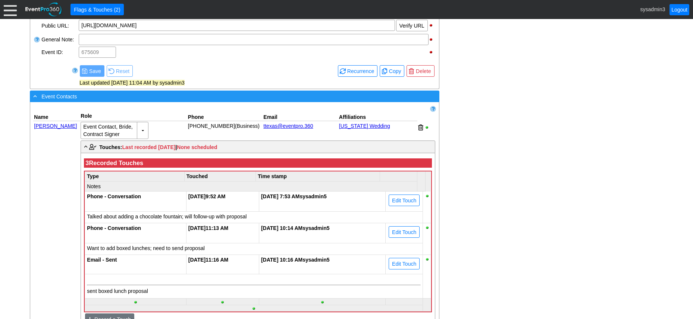
click at [147, 101] on div "- Event Contacts" at bounding box center [219, 96] width 375 height 9
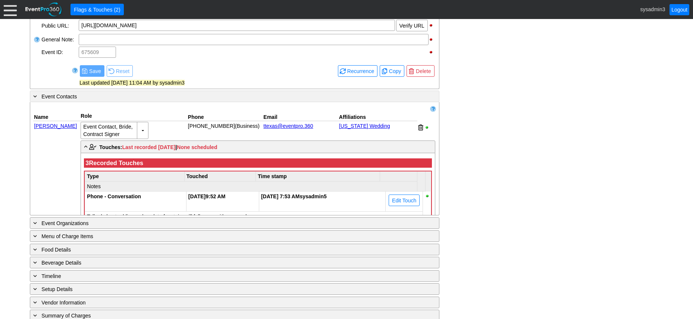
scroll to position [292, 0]
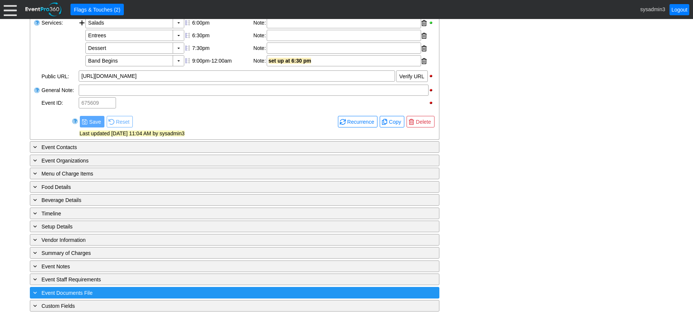
click at [161, 290] on div "+ Event Documents File" at bounding box center [219, 293] width 375 height 9
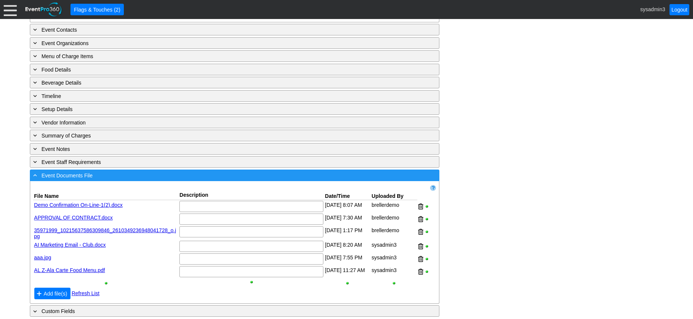
scroll to position [417, 0]
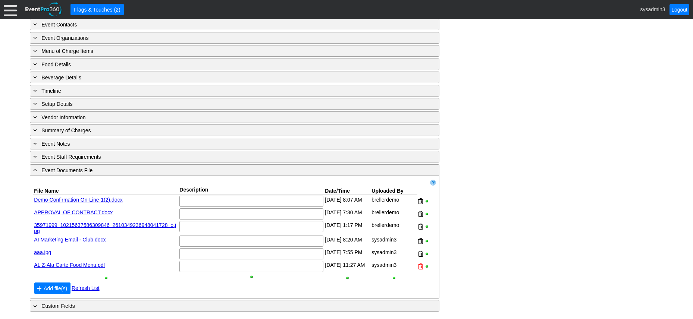
click at [421, 265] on div at bounding box center [420, 266] width 5 height 11
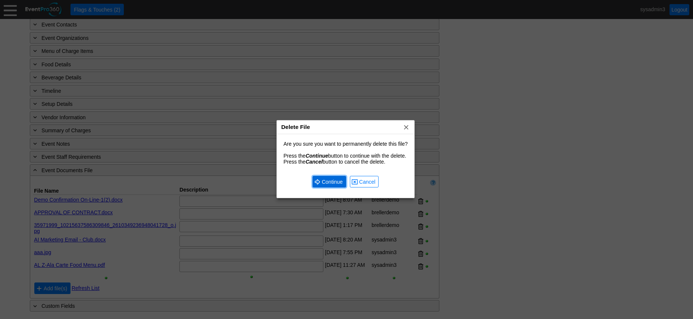
click at [327, 182] on span "Continue" at bounding box center [333, 181] width 24 height 7
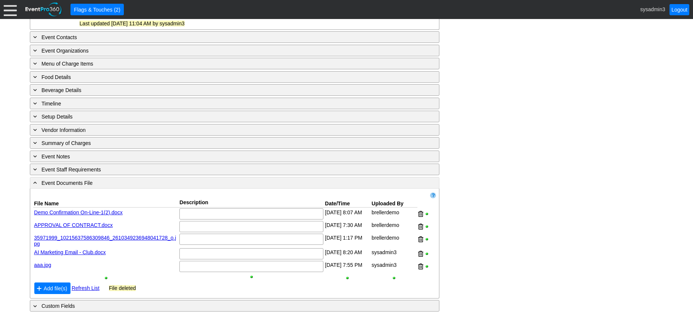
scroll to position [402, 0]
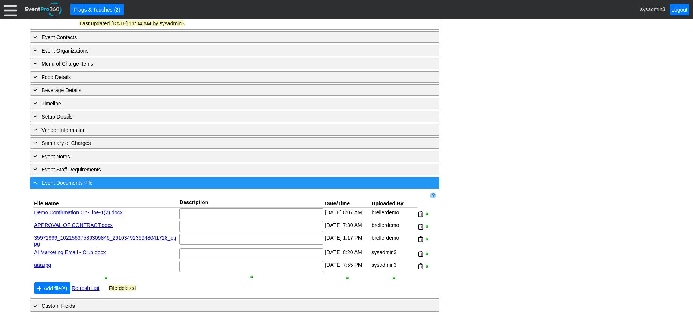
click at [169, 185] on div "- Event Documents File" at bounding box center [219, 183] width 375 height 9
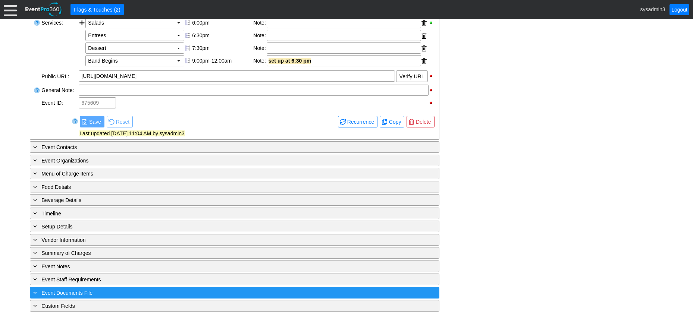
scroll to position [292, 0]
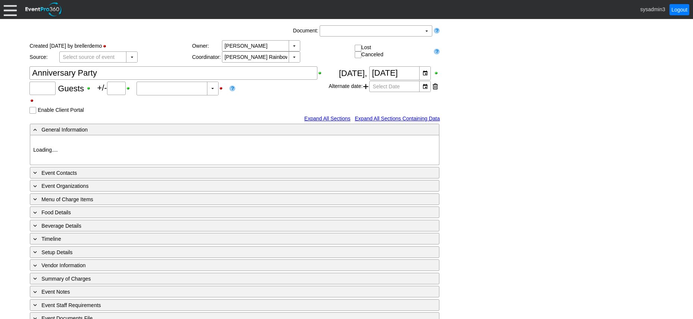
type input "Demo Venue 1"
type input "Anniversary Celebration"
type input "608389"
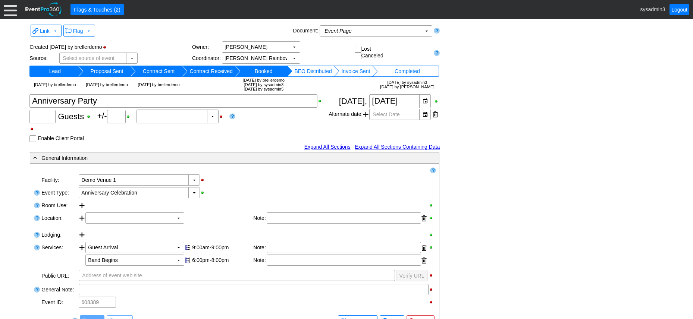
type input "65"
type input "0"
type input "Estimated"
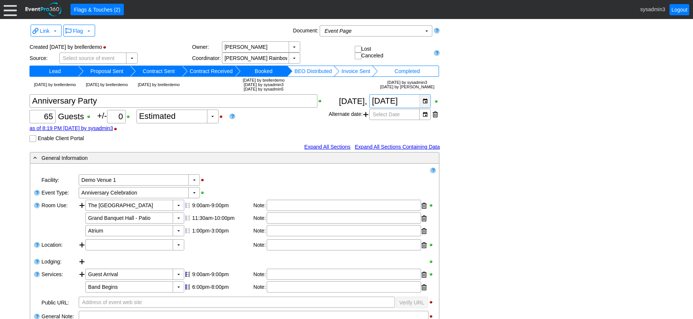
click at [425, 108] on div "▼" at bounding box center [425, 101] width 11 height 13
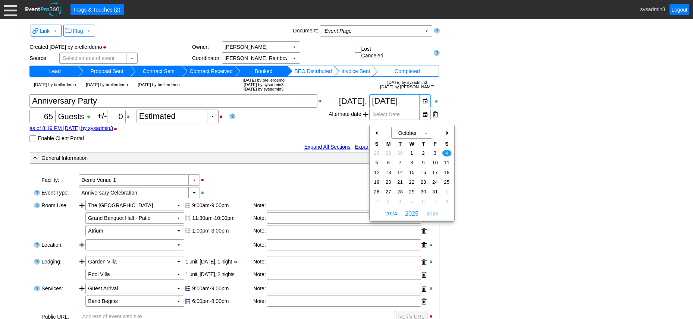
click at [449, 132] on div "+" at bounding box center [447, 133] width 12 height 13
click at [446, 162] on span "8" at bounding box center [447, 163] width 9 height 7
type input "[DATE]"
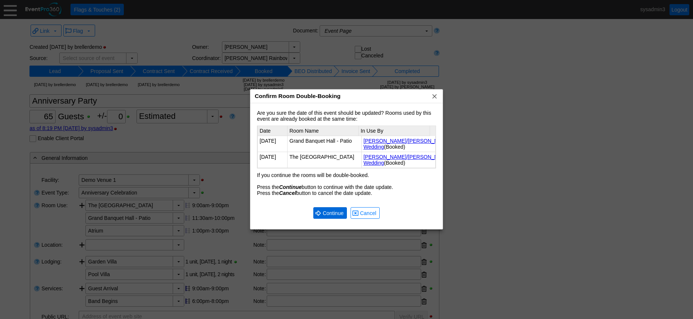
click at [326, 212] on span "Continue" at bounding box center [333, 213] width 24 height 7
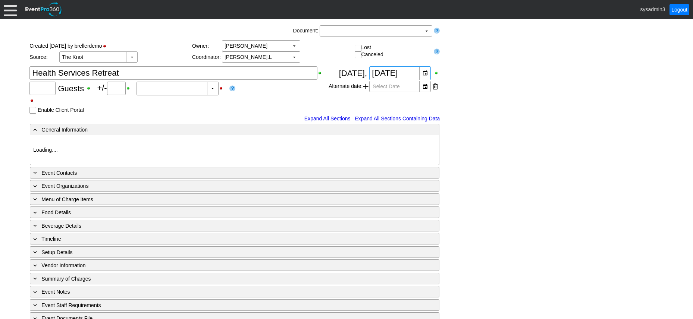
type input "80"
type input "Confirmed"
type input "Demo Venue 1"
type input "Concert"
type input "364795"
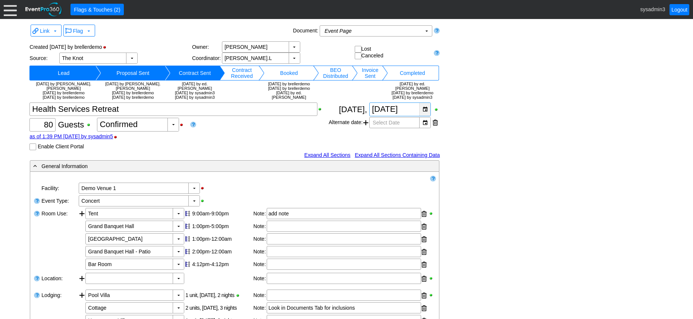
click at [428, 116] on div "▼" at bounding box center [425, 109] width 11 height 13
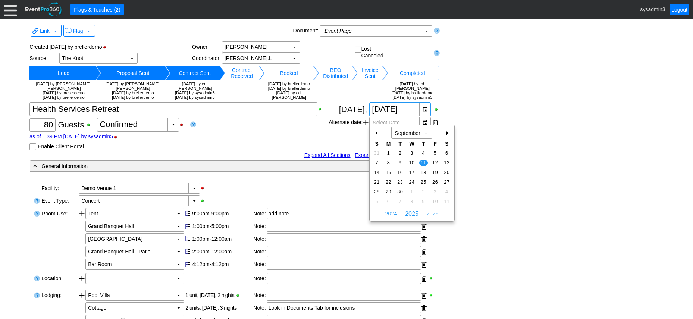
click at [449, 132] on div "+" at bounding box center [447, 133] width 12 height 13
click at [424, 161] on span "9" at bounding box center [424, 163] width 9 height 7
type input "[DATE]"
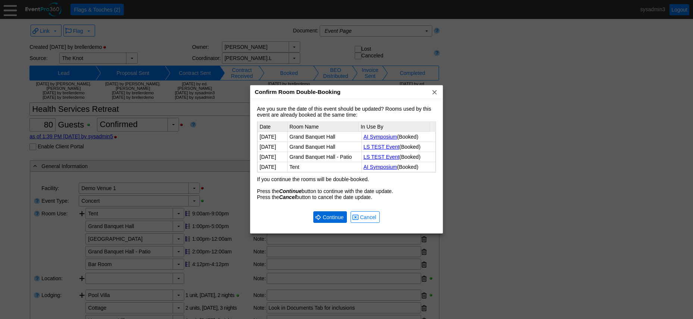
click at [337, 217] on span "Continue" at bounding box center [333, 217] width 24 height 7
